Goal: Information Seeking & Learning: Learn about a topic

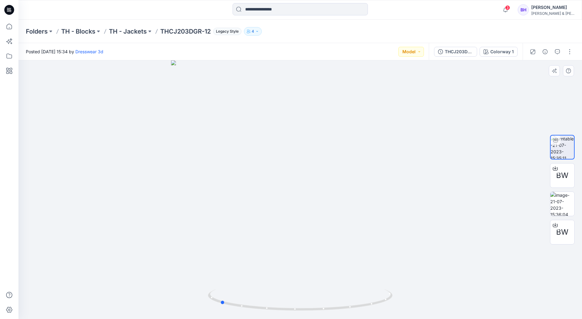
drag, startPoint x: 358, startPoint y: 224, endPoint x: 277, endPoint y: 221, distance: 80.4
click at [277, 221] on div at bounding box center [300, 189] width 564 height 258
drag, startPoint x: 307, startPoint y: 218, endPoint x: 311, endPoint y: 40, distance: 178.2
click at [311, 40] on div "Folders TH - Blocks TH - Jackets THCJ203DGR-12 Legacy Style 4 Posted [DATE] 15:…" at bounding box center [300, 169] width 564 height 299
drag, startPoint x: 374, startPoint y: 187, endPoint x: 128, endPoint y: 187, distance: 245.8
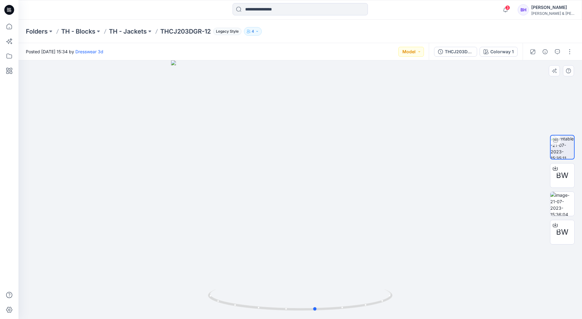
click at [128, 187] on div at bounding box center [300, 189] width 564 height 258
drag, startPoint x: 346, startPoint y: 149, endPoint x: 327, endPoint y: 223, distance: 76.8
click at [327, 223] on img at bounding box center [300, 137] width 481 height 364
drag, startPoint x: 324, startPoint y: 248, endPoint x: 343, endPoint y: 172, distance: 77.6
click at [343, 172] on img at bounding box center [301, 186] width 266 height 266
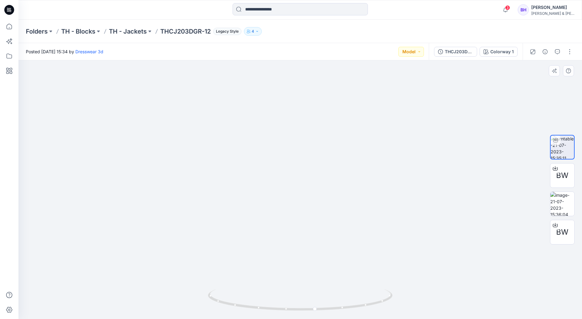
drag, startPoint x: 310, startPoint y: 242, endPoint x: 326, endPoint y: 207, distance: 38.4
click at [326, 207] on img at bounding box center [300, 102] width 433 height 433
drag, startPoint x: 390, startPoint y: 171, endPoint x: 328, endPoint y: 177, distance: 62.1
click at [182, 174] on img at bounding box center [300, 173] width 293 height 291
drag, startPoint x: 389, startPoint y: 295, endPoint x: 291, endPoint y: 303, distance: 97.8
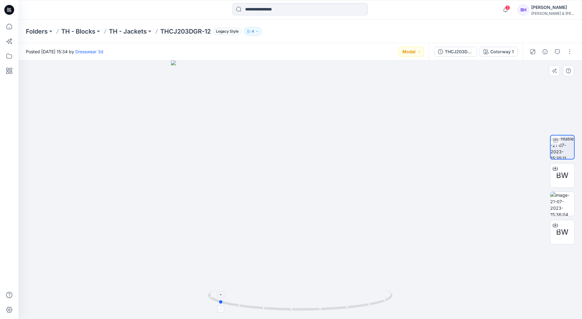
click at [291, 303] on icon at bounding box center [301, 300] width 186 height 23
drag, startPoint x: 383, startPoint y: 299, endPoint x: 272, endPoint y: 287, distance: 112.3
click at [272, 287] on div at bounding box center [300, 189] width 564 height 258
drag, startPoint x: 364, startPoint y: 183, endPoint x: 407, endPoint y: 215, distance: 54.0
click at [348, 186] on img at bounding box center [300, 144] width 370 height 349
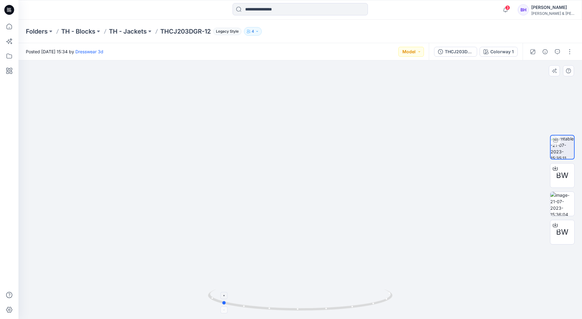
drag, startPoint x: 389, startPoint y: 299, endPoint x: 320, endPoint y: 295, distance: 69.6
click at [320, 295] on icon at bounding box center [301, 300] width 186 height 23
drag, startPoint x: 331, startPoint y: 213, endPoint x: 305, endPoint y: 215, distance: 26.6
click at [305, 215] on img at bounding box center [300, 184] width 286 height 270
drag, startPoint x: 388, startPoint y: 297, endPoint x: 304, endPoint y: 297, distance: 83.7
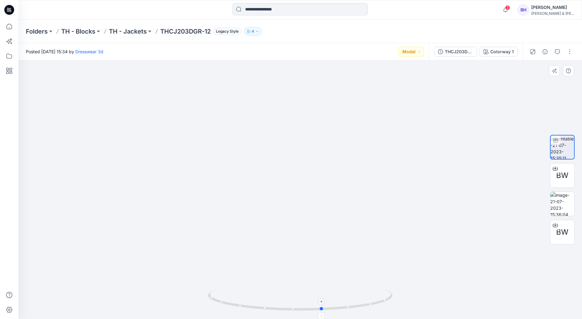
click at [304, 297] on icon at bounding box center [301, 300] width 186 height 23
drag, startPoint x: 357, startPoint y: 106, endPoint x: 377, endPoint y: 99, distance: 21.1
click at [284, 107] on img at bounding box center [300, 186] width 286 height 266
drag, startPoint x: 388, startPoint y: 300, endPoint x: 293, endPoint y: 298, distance: 95.1
click at [293, 298] on icon at bounding box center [301, 300] width 186 height 23
